Goal: Communication & Community: Answer question/provide support

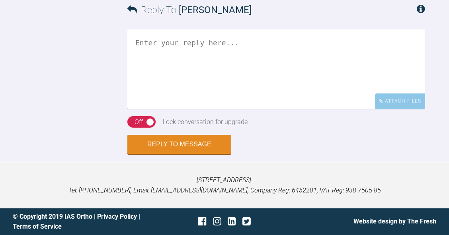
scroll to position [6682, 0]
click at [289, 109] on textarea at bounding box center [276, 69] width 298 height 80
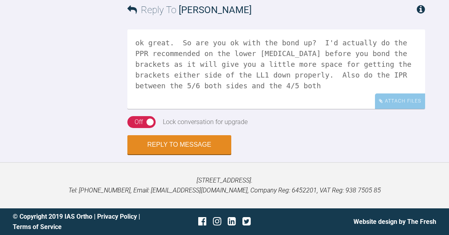
click at [322, 109] on textarea "ok great. So are you ok with the bond up? I'd actually do the PPR recommended o…" at bounding box center [276, 69] width 298 height 80
click at [220, 109] on textarea "ok great. So are you ok with the bond up? I'd actually do the PPR recommended o…" at bounding box center [276, 69] width 298 height 80
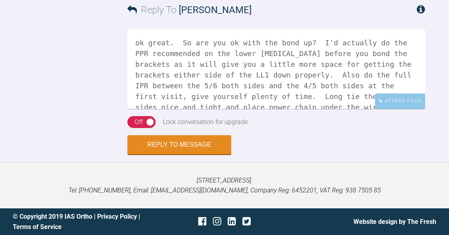
scroll to position [2, 0]
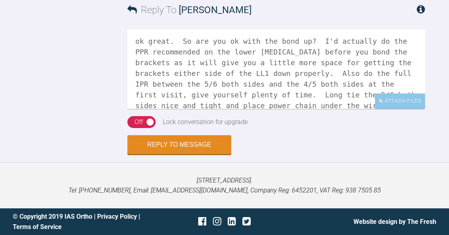
click at [171, 109] on textarea "ok great. So are you ok with the bond up? I'd actually do the PPR recommended o…" at bounding box center [276, 69] width 298 height 80
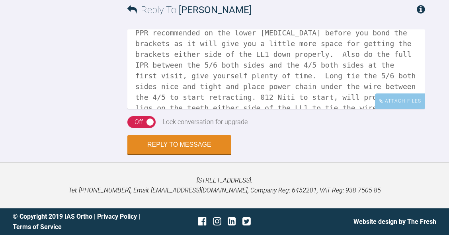
scroll to position [21, 0]
click at [348, 109] on textarea "ok great. So are you ok with the bond up? I'd actually do the PPR recommended o…" at bounding box center [276, 69] width 298 height 80
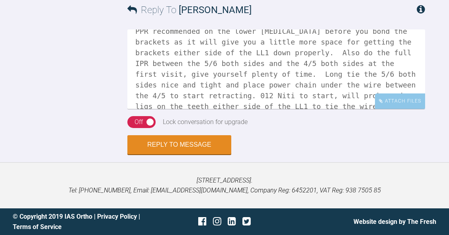
scroll to position [6692, 0]
click at [190, 109] on textarea "ok great. So are you ok with the bond up? I'd actually do the PPR recommended o…" at bounding box center [276, 69] width 298 height 80
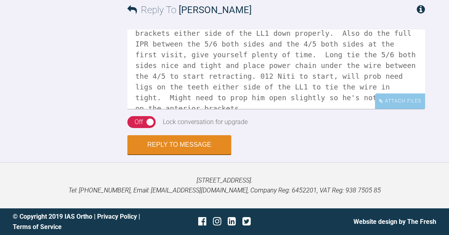
scroll to position [41, 0]
click at [188, 109] on textarea "ok great. So are you ok with the bond up? I'd actually do the PPR recommended o…" at bounding box center [276, 69] width 298 height 80
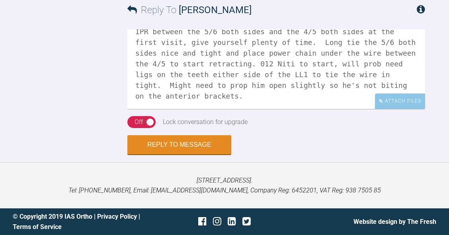
scroll to position [6738, 0]
type textarea "ok great. So are you ok with the bond up? I'd actually do the PPR recommended o…"
click at [142, 127] on div "Off" at bounding box center [139, 122] width 8 height 10
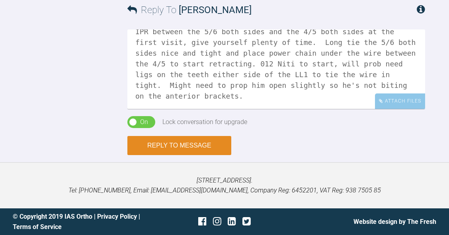
click at [189, 155] on button "Reply to Message" at bounding box center [179, 145] width 104 height 19
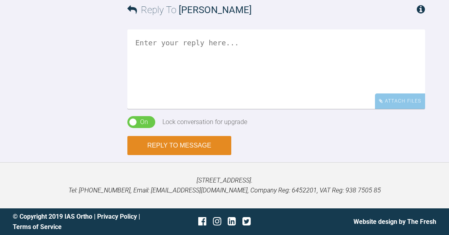
scroll to position [6938, 0]
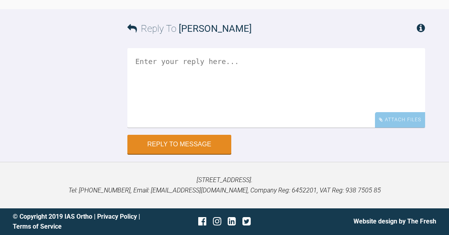
scroll to position [17507, 0]
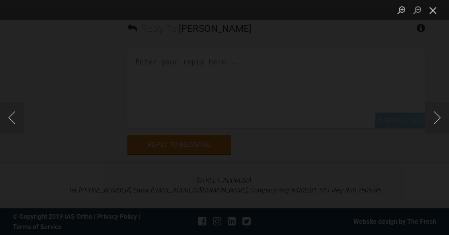
click at [437, 16] on button "Close lightbox" at bounding box center [433, 10] width 16 height 14
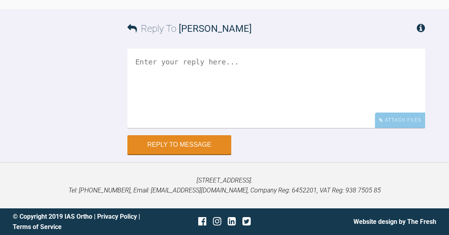
scroll to position [17571, 0]
click at [271, 128] on textarea at bounding box center [276, 89] width 298 height 80
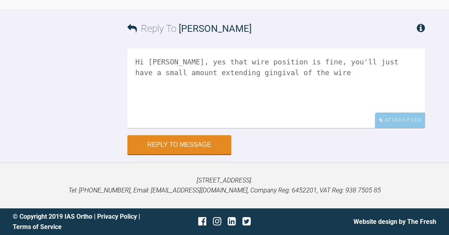
click at [349, 128] on textarea "Hi [PERSON_NAME], yes that wire position is fine, you'll just have a small amou…" at bounding box center [276, 89] width 298 height 80
click at [245, 128] on textarea "Hi [PERSON_NAME], yes that wire position is fine, you'll just have a small amou…" at bounding box center [276, 89] width 298 height 80
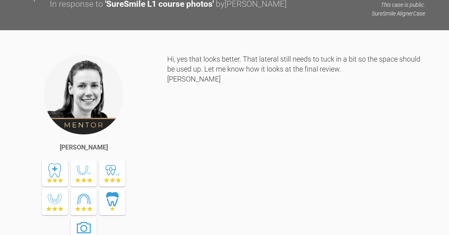
scroll to position [13026, 0]
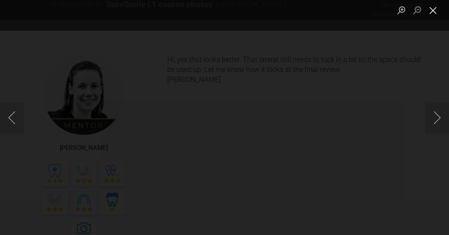
click at [436, 14] on button "Close lightbox" at bounding box center [433, 10] width 16 height 14
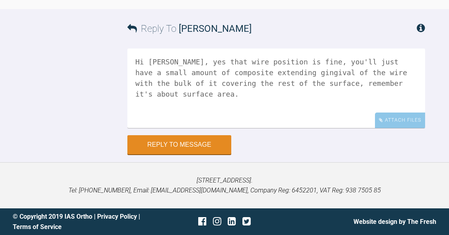
scroll to position [17713, 0]
click at [270, 87] on textarea "Hi [PERSON_NAME], yes that wire position is fine, you'll just have a small amou…" at bounding box center [276, 89] width 298 height 80
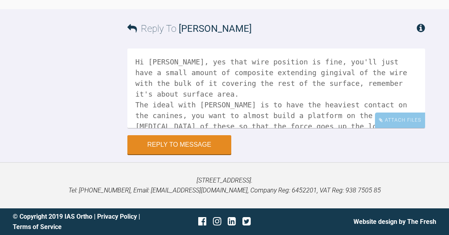
scroll to position [2, 0]
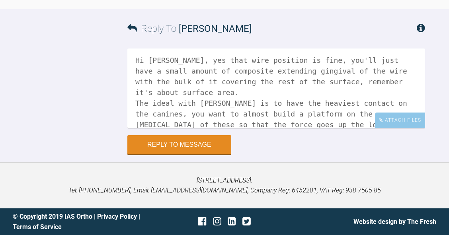
click at [167, 124] on textarea "Hi [PERSON_NAME], yes that wire position is fine, you'll just have a small amou…" at bounding box center [276, 89] width 298 height 80
click at [396, 119] on div "Attach Files" at bounding box center [400, 121] width 50 height 16
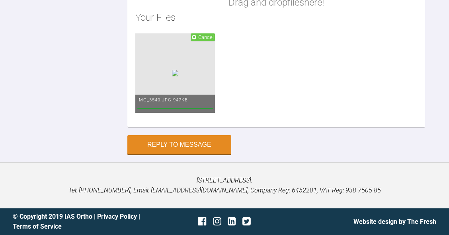
scroll to position [17800, 0]
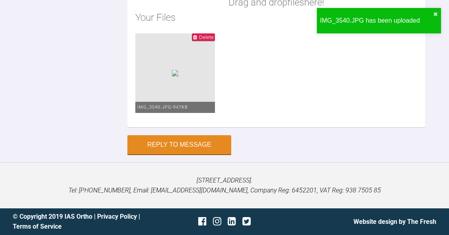
click at [341, 38] on div "IMG_3540.JPG has been uploaded ✖" at bounding box center [379, 23] width 127 height 35
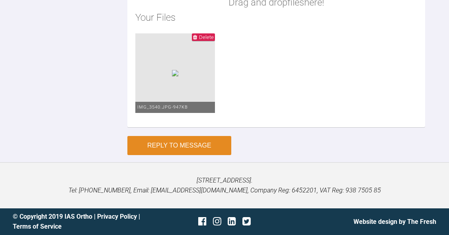
type textarea "Hi [PERSON_NAME], yes that wire position is fine, you'll just have a small amou…"
click at [171, 155] on button "Reply to Message" at bounding box center [179, 145] width 104 height 19
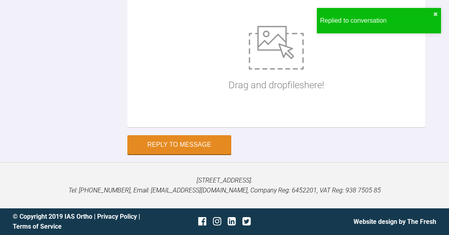
scroll to position [17870, 0]
